Goal: Find specific page/section: Find specific page/section

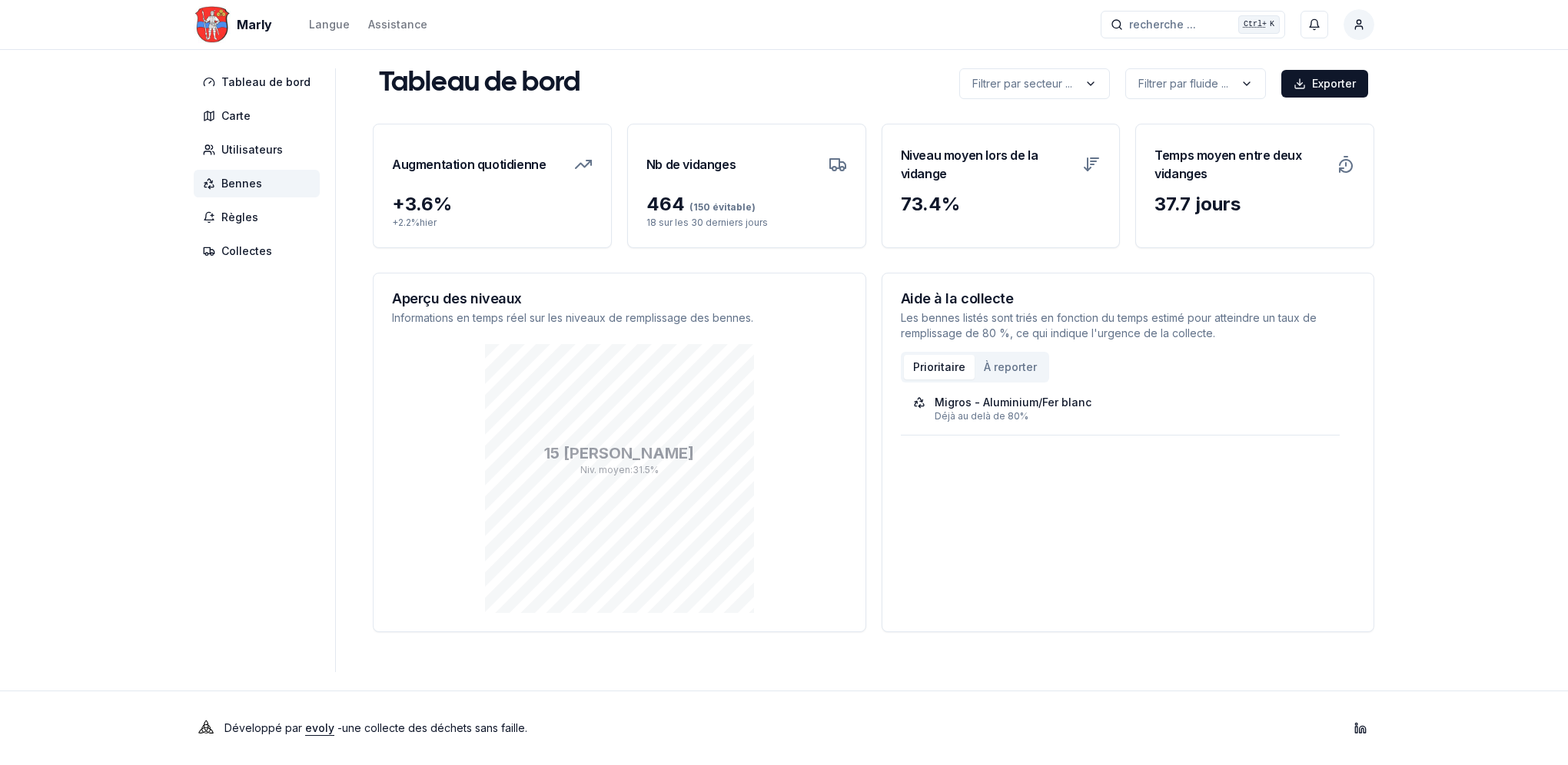
click at [230, 179] on span "Bennes" at bounding box center [242, 183] width 40 height 15
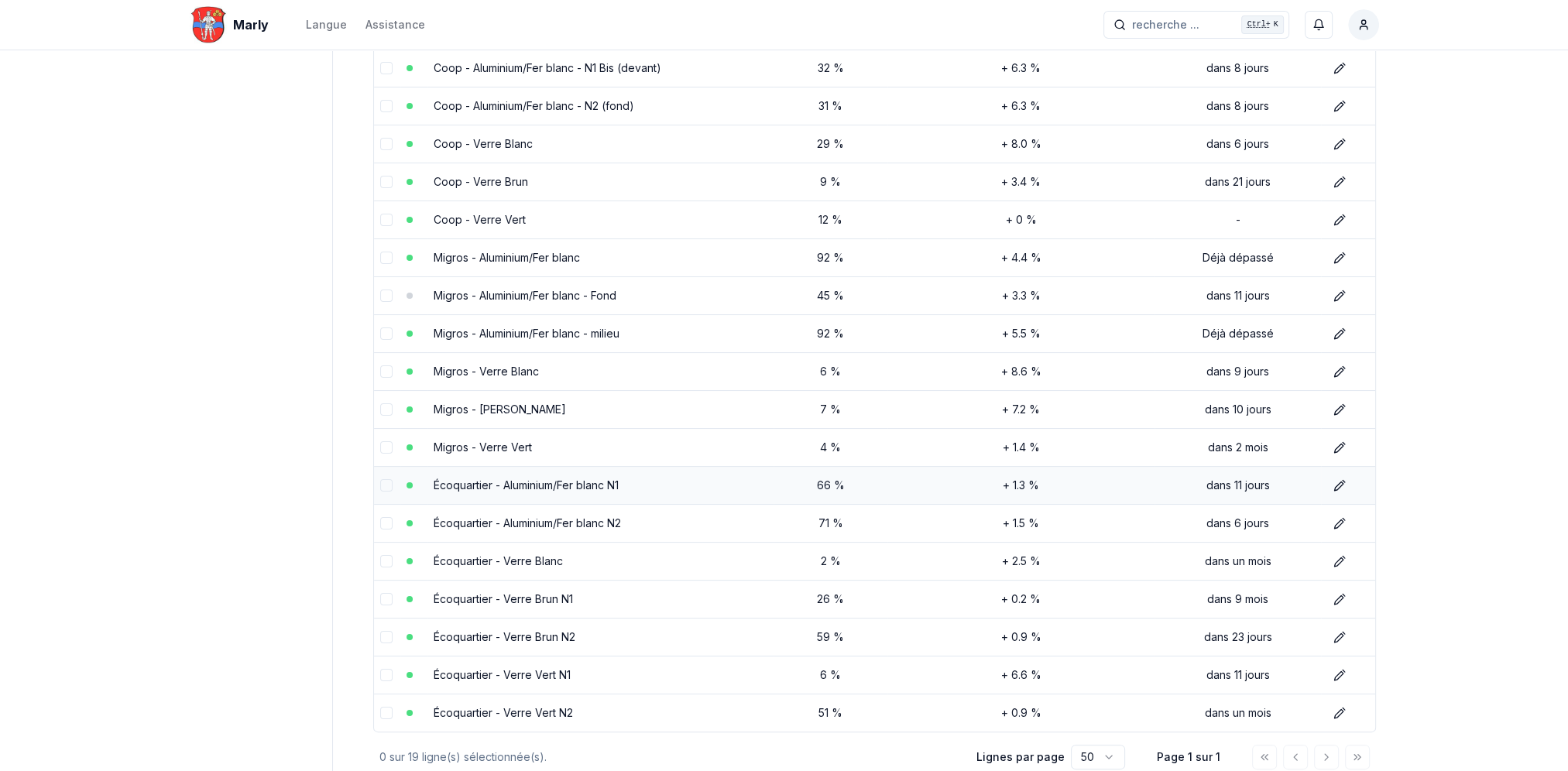
scroll to position [271, 0]
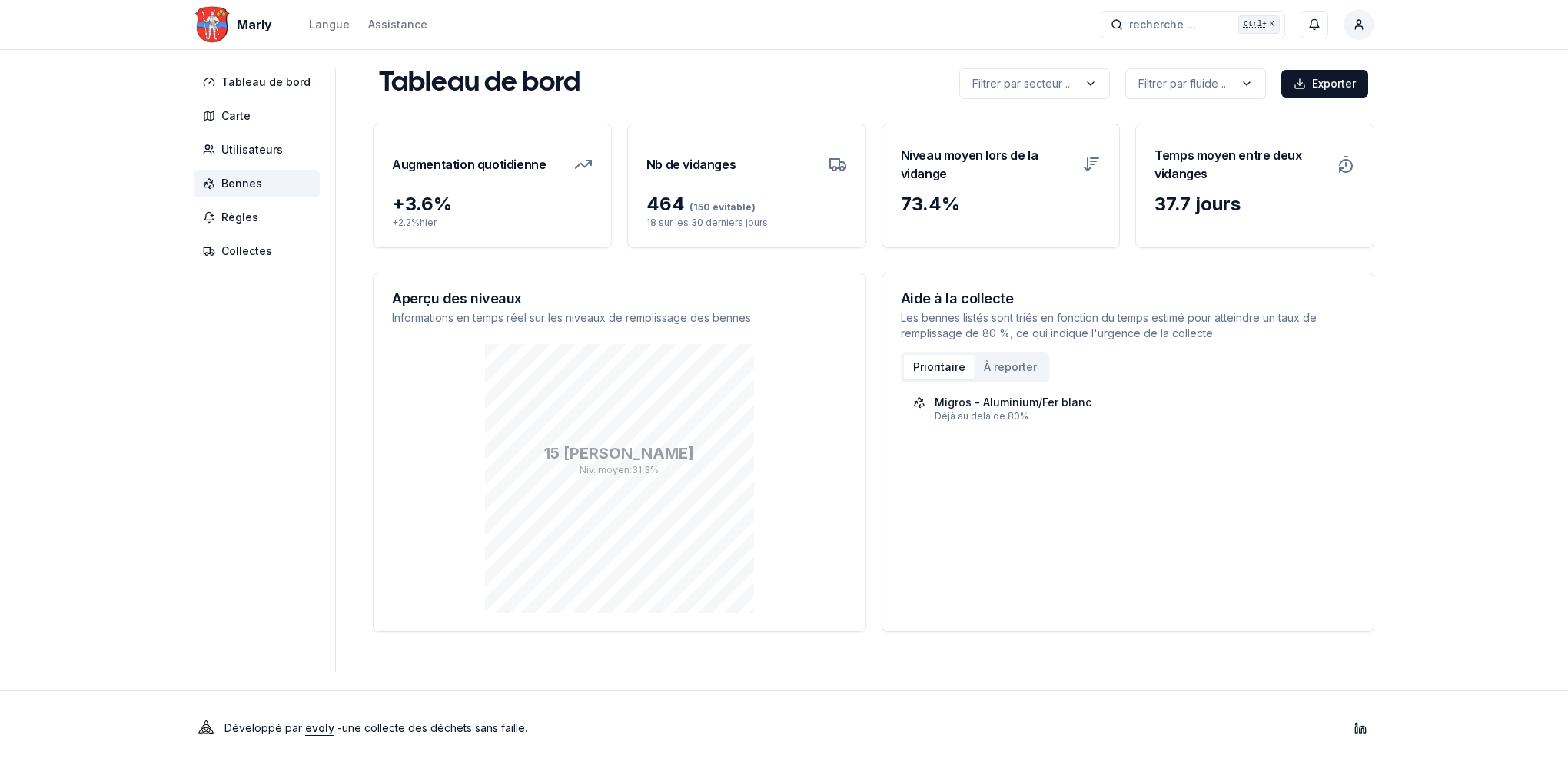
click at [232, 181] on span "Bennes" at bounding box center [242, 183] width 40 height 15
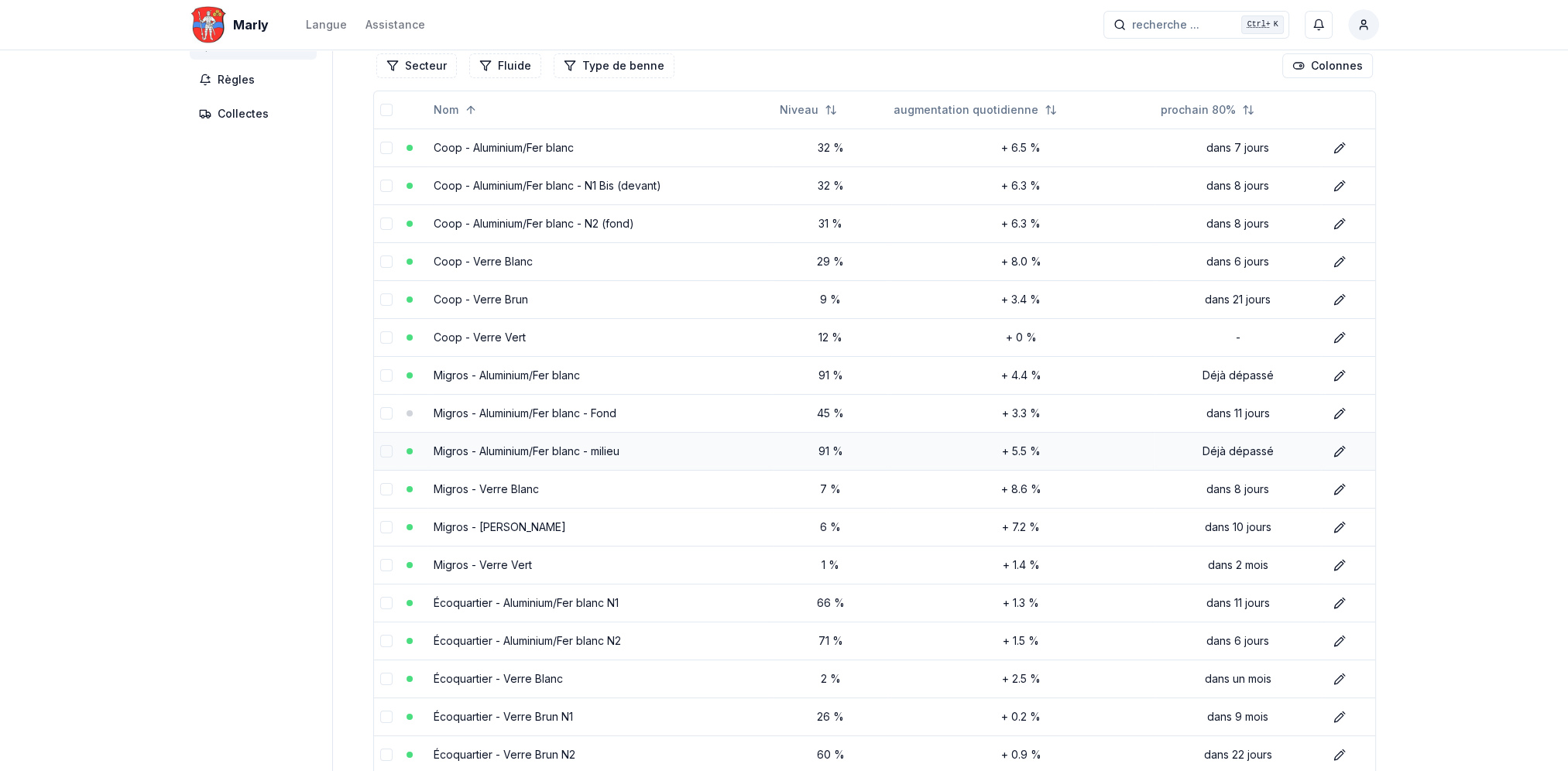
scroll to position [155, 0]
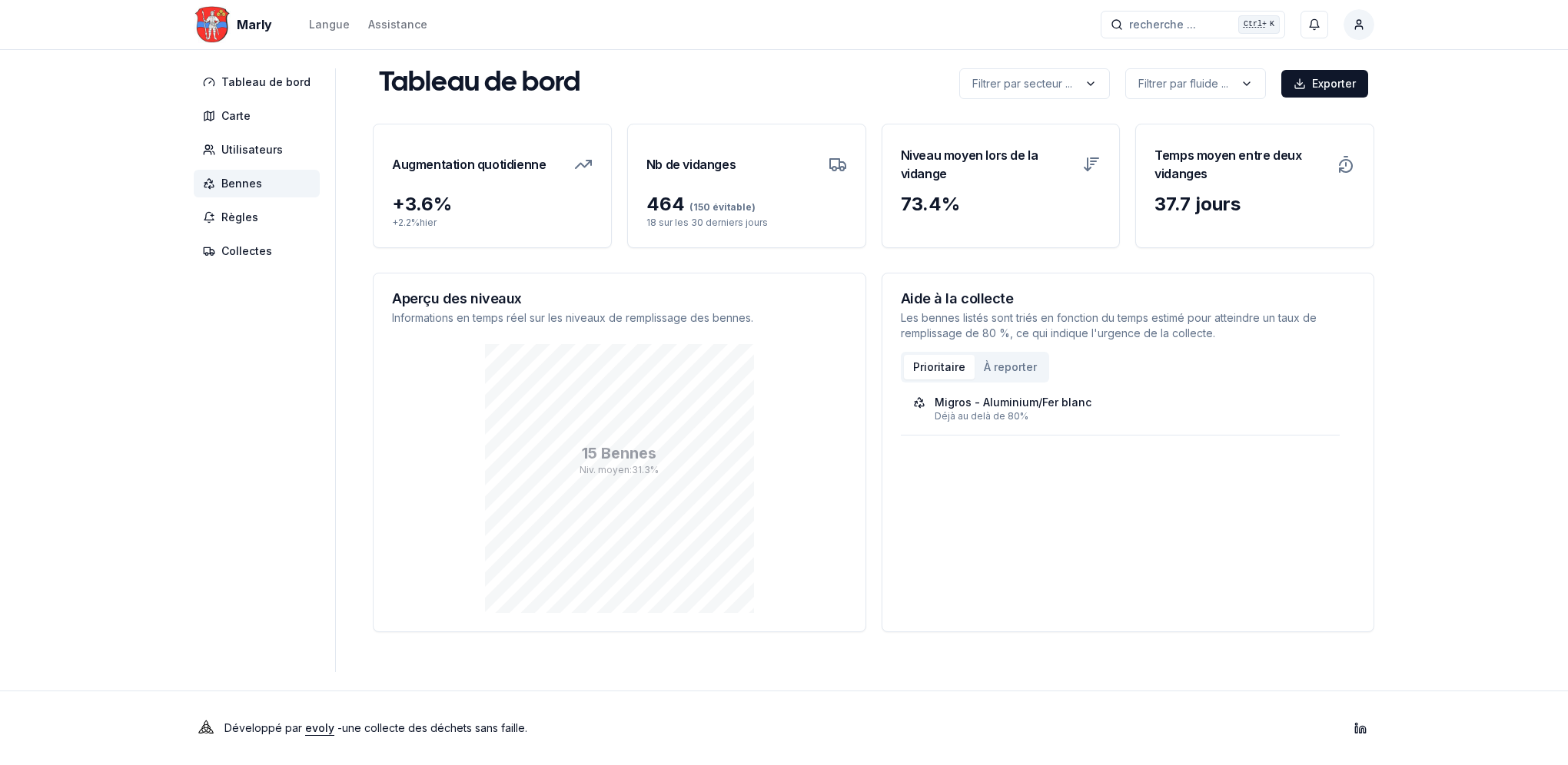
click at [246, 172] on span "Bennes" at bounding box center [257, 183] width 126 height 28
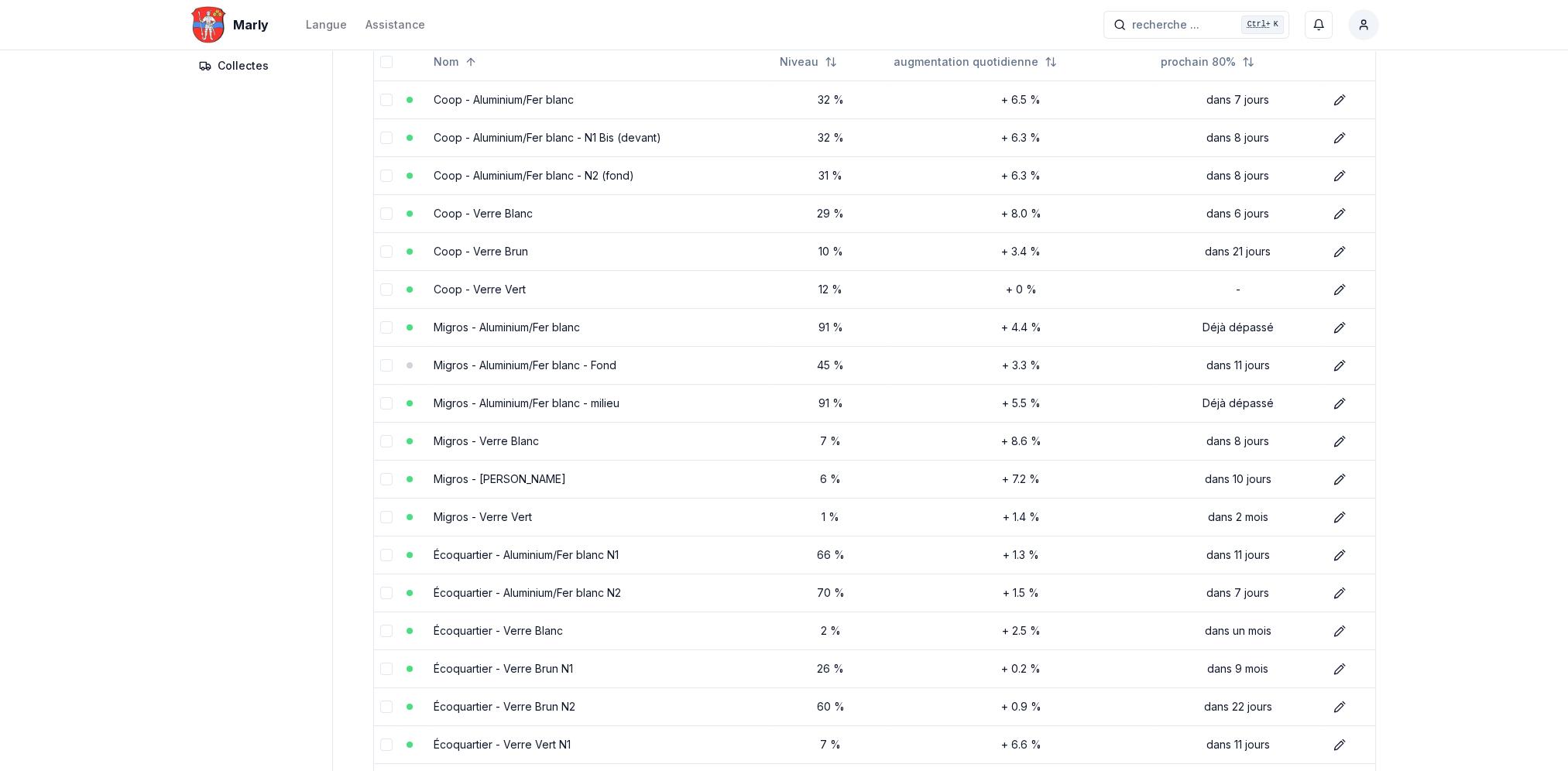
scroll to position [232, 0]
